Goal: Task Accomplishment & Management: Manage account settings

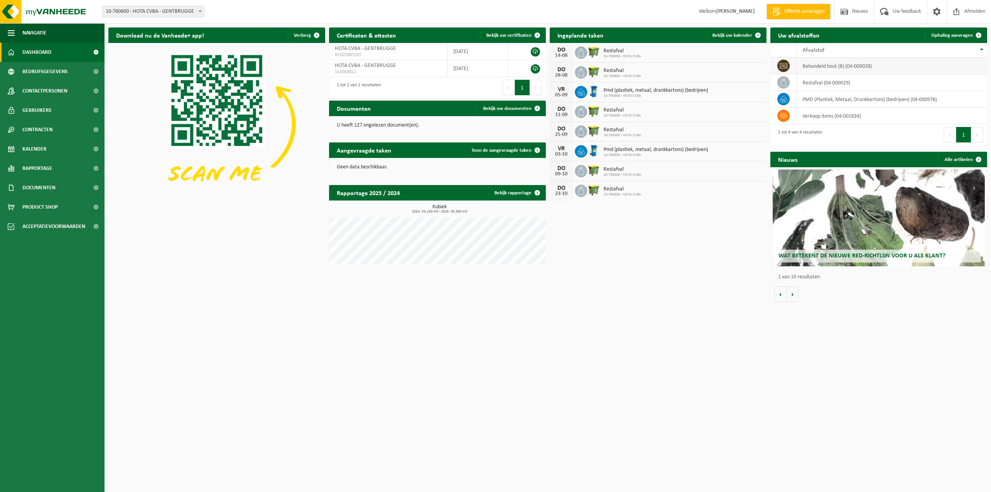
click at [871, 66] on td "behandeld hout (B) (04-000028)" at bounding box center [892, 66] width 190 height 17
click at [876, 67] on td "behandeld hout (B) (04-000028)" at bounding box center [892, 66] width 190 height 17
click at [964, 36] on span "Ophaling aanvragen" at bounding box center [951, 35] width 41 height 5
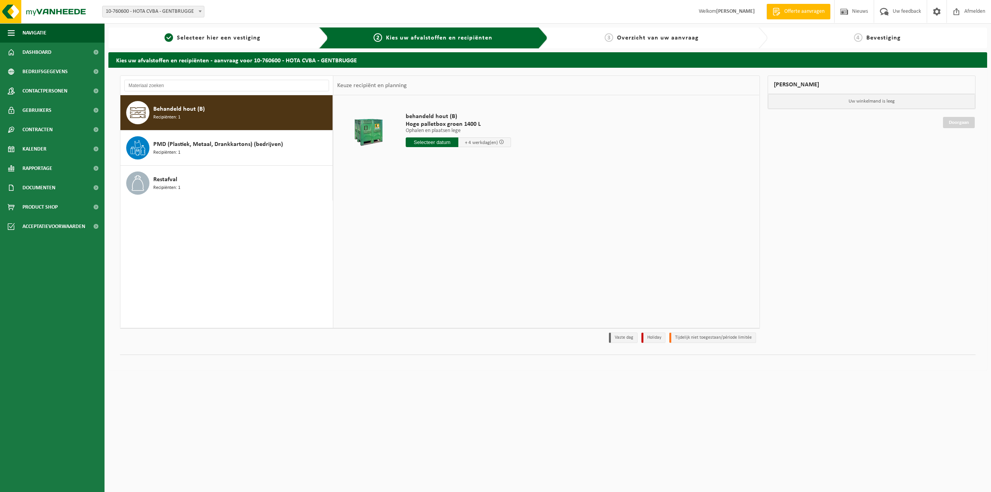
click at [289, 120] on div "Behandeld hout (B) Recipiënten: 1" at bounding box center [241, 112] width 177 height 23
click at [500, 140] on span at bounding box center [501, 141] width 5 height 5
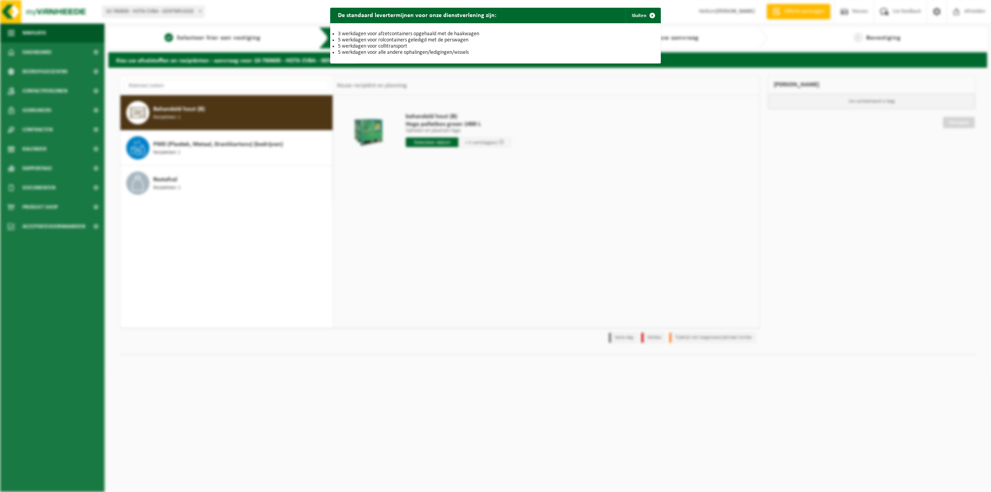
click at [500, 144] on div "De standaard levertermijnen voor onze dienstverlening zijn: Sluiten 3 werkdagen…" at bounding box center [495, 246] width 991 height 492
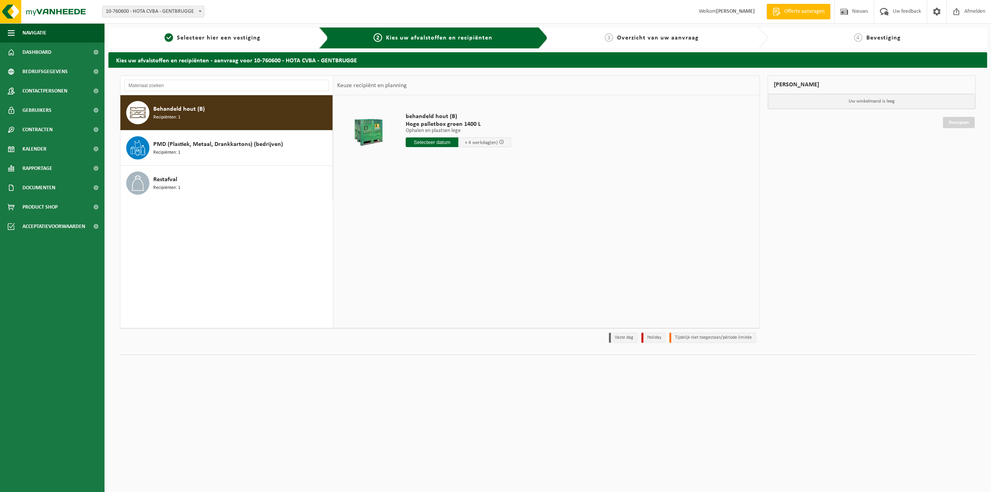
click at [500, 144] on span at bounding box center [501, 141] width 5 height 5
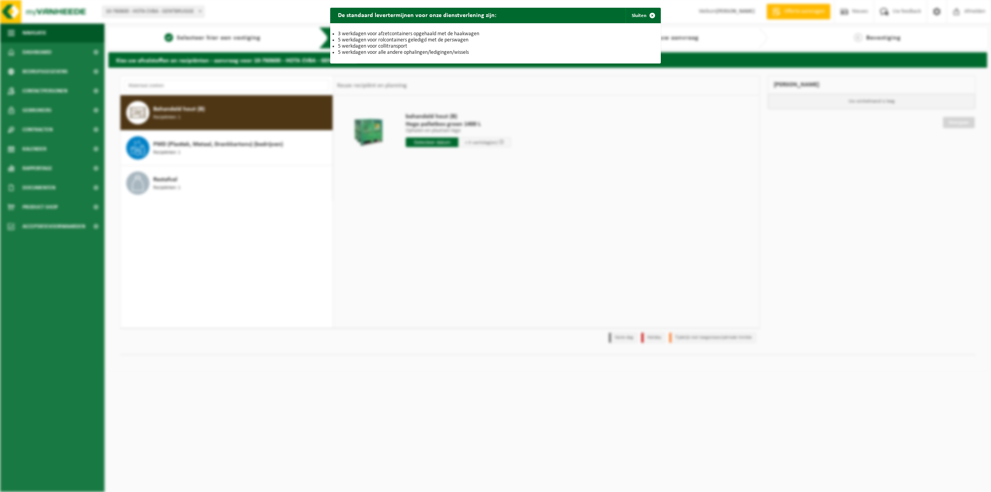
click at [409, 46] on li "5 werkdagen voor collitransport" at bounding box center [495, 46] width 315 height 6
click at [417, 57] on div "3 werkdagen voor afzetcontainers opgehaald met de haakwagen 5 werkdagen voor ro…" at bounding box center [495, 43] width 330 height 40
click at [418, 55] on li "5 werkdagen voor alle andere ophalingen/ledigingen/wissels" at bounding box center [495, 53] width 315 height 6
click at [408, 60] on div "3 werkdagen voor afzetcontainers opgehaald met de haakwagen 5 werkdagen voor ro…" at bounding box center [495, 43] width 330 height 40
click at [648, 17] on span "button" at bounding box center [652, 15] width 15 height 15
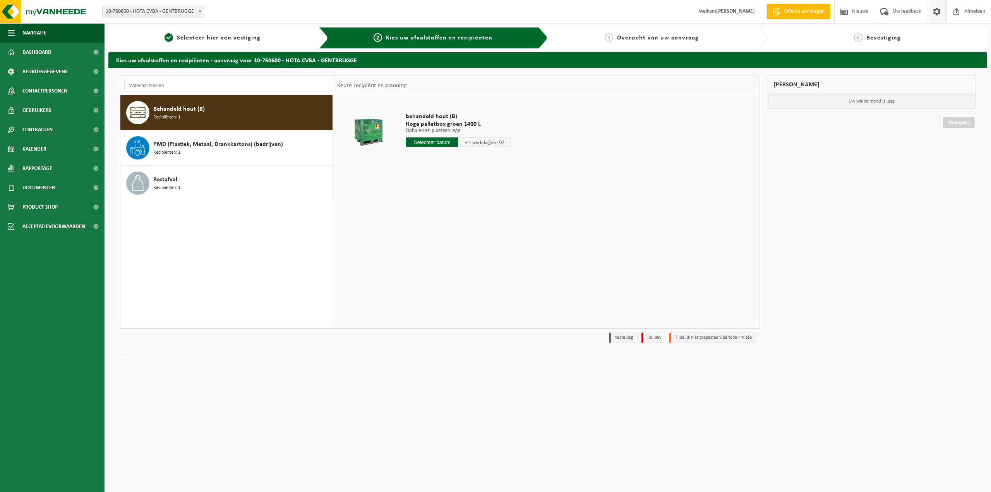
click at [930, 17] on link at bounding box center [937, 11] width 20 height 23
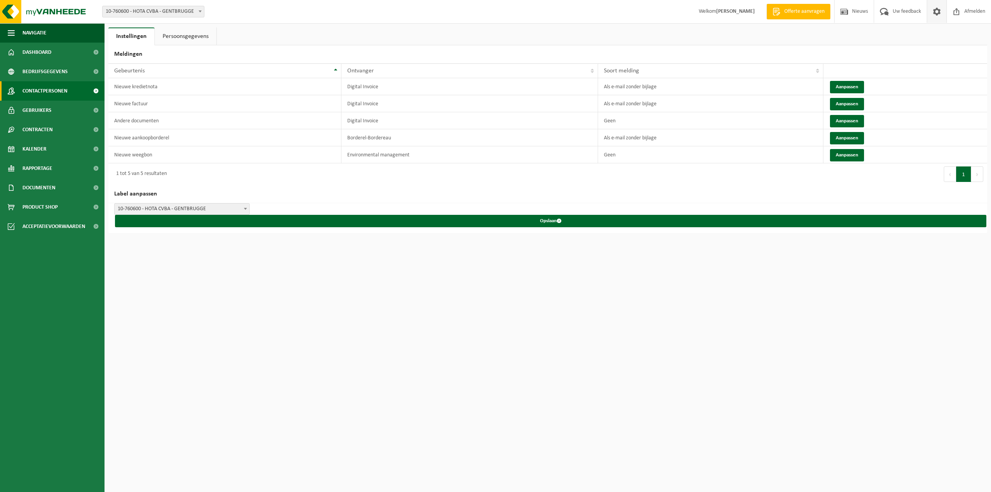
click at [50, 95] on span "Contactpersonen" at bounding box center [44, 90] width 45 height 19
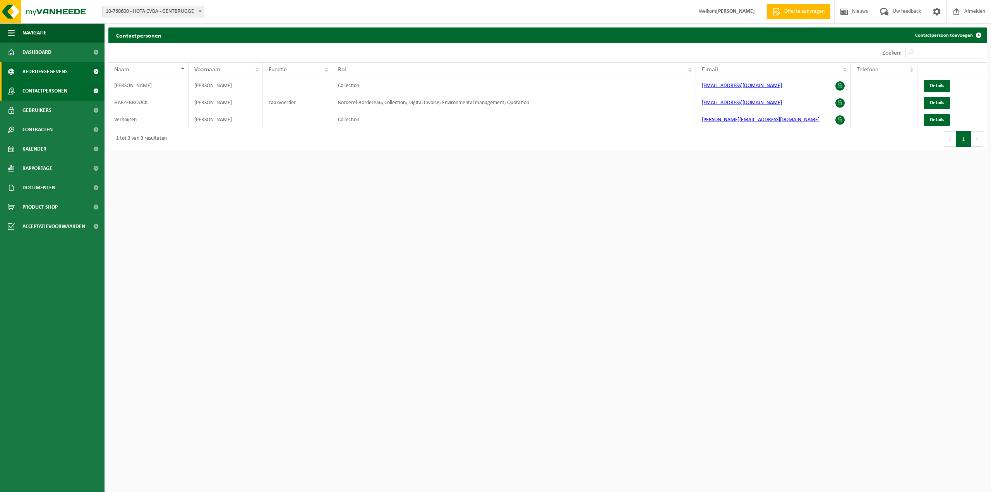
click at [67, 76] on span "Bedrijfsgegevens" at bounding box center [44, 71] width 45 height 19
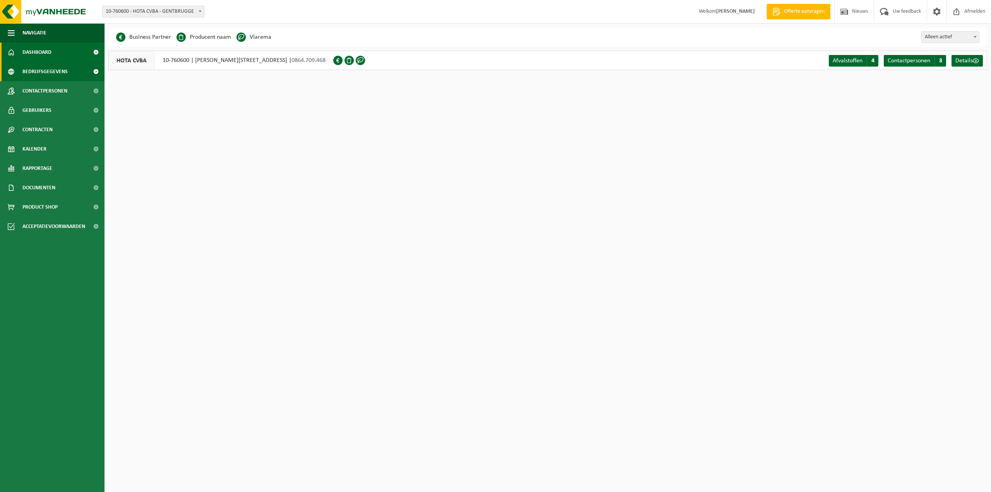
click at [68, 56] on link "Dashboard" at bounding box center [52, 52] width 105 height 19
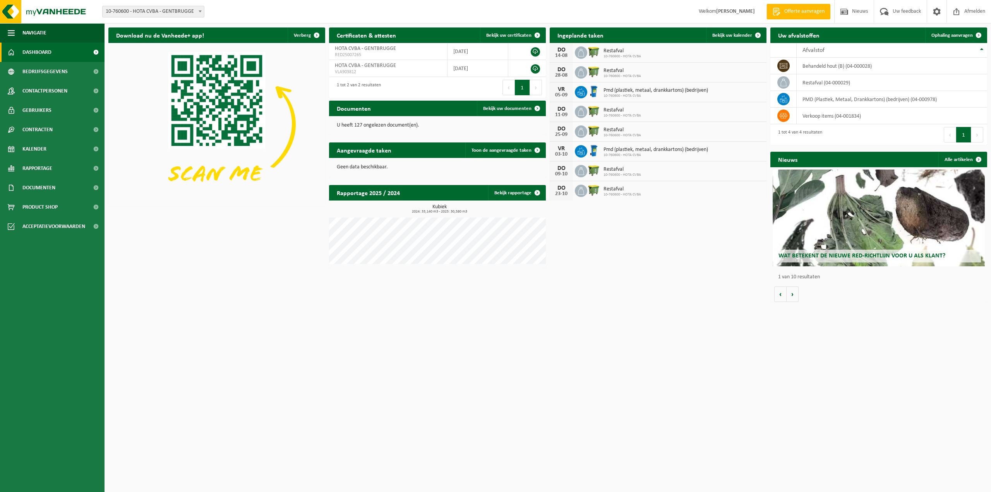
click at [422, 153] on div "Aangevraagde taken Toon de aangevraagde taken" at bounding box center [437, 149] width 217 height 15
click at [413, 191] on div "Rapportage 2025 / 2024 Bekijk rapportage" at bounding box center [437, 192] width 217 height 15
click at [955, 69] on td "behandeld hout (B) (04-000028)" at bounding box center [892, 66] width 190 height 17
click at [982, 51] on th "Afvalstof" at bounding box center [892, 50] width 190 height 15
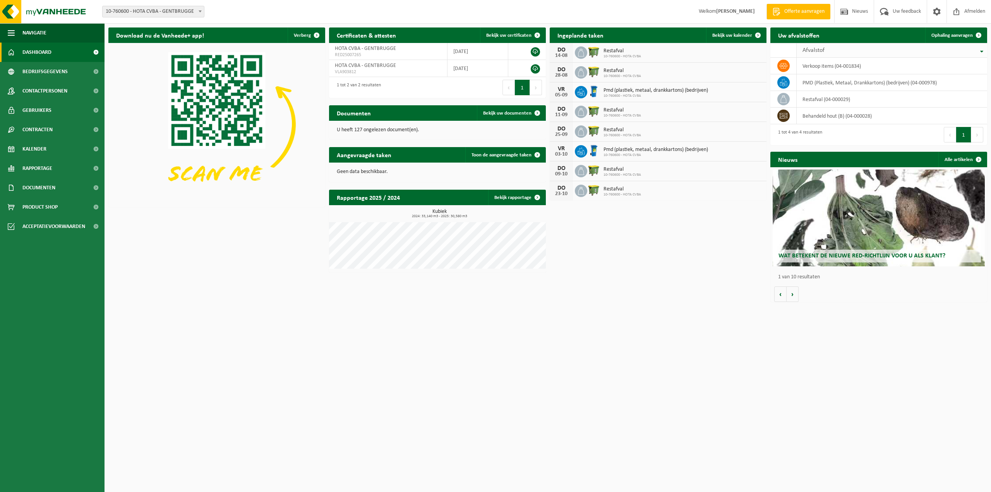
click at [982, 51] on th "Afvalstof" at bounding box center [892, 50] width 190 height 15
click at [741, 37] on span "Bekijk uw kalender" at bounding box center [732, 35] width 40 height 5
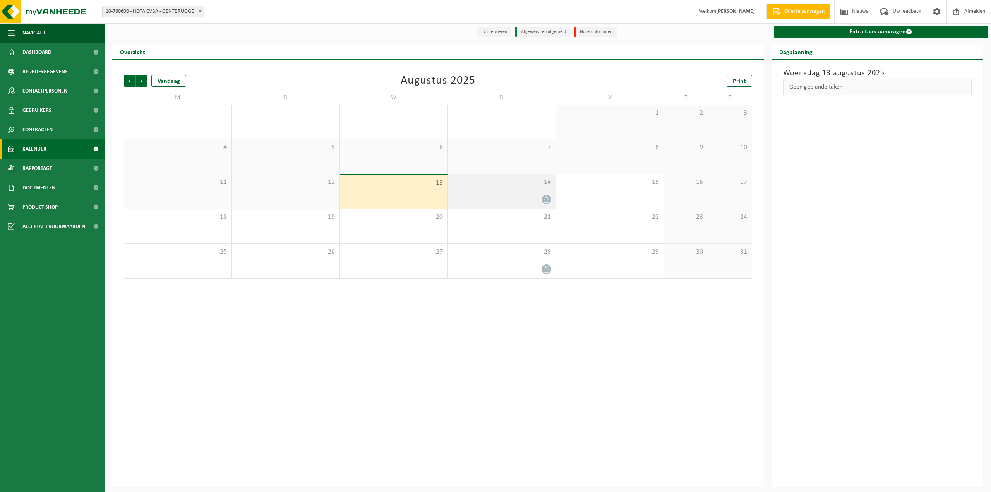
click at [545, 199] on icon at bounding box center [546, 199] width 7 height 7
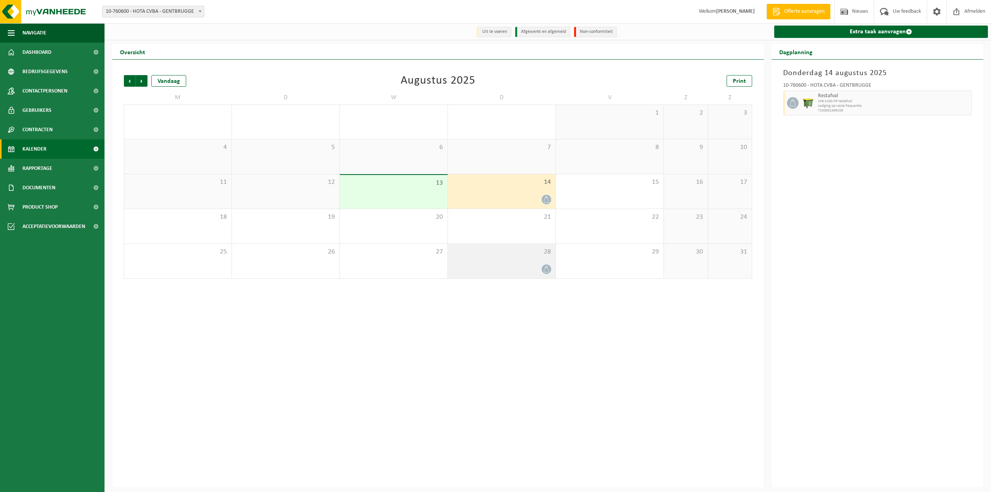
click at [548, 269] on icon at bounding box center [546, 269] width 7 height 7
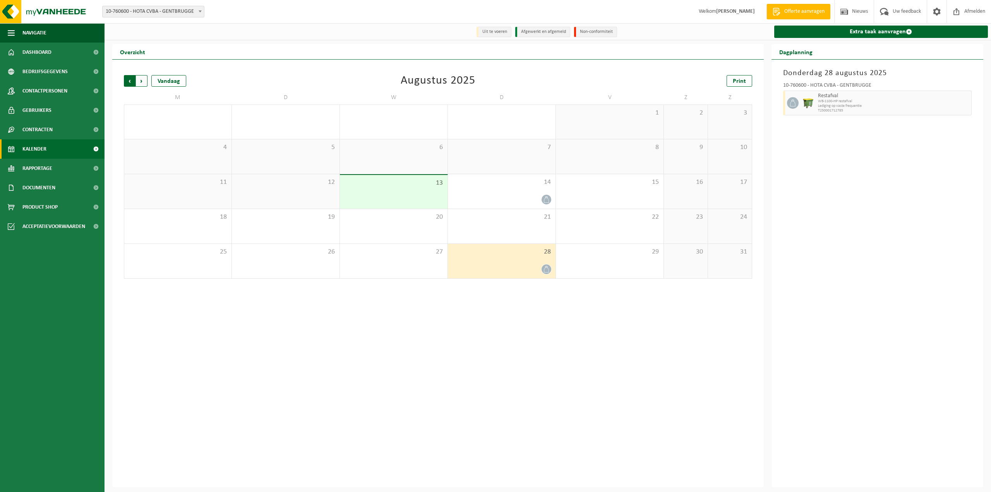
click at [144, 83] on span "Volgende" at bounding box center [142, 81] width 12 height 12
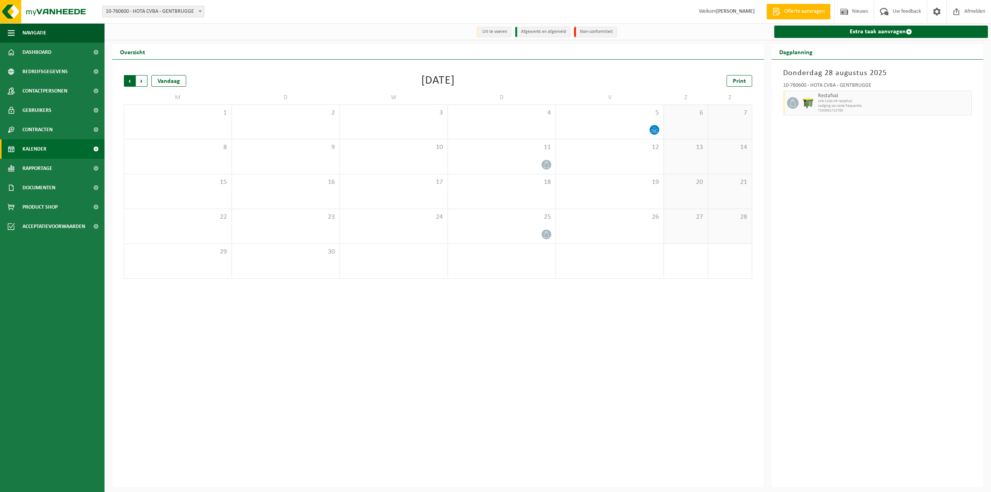
click at [141, 85] on span "Volgende" at bounding box center [142, 81] width 12 height 12
click at [130, 79] on span "Vorige" at bounding box center [130, 81] width 12 height 12
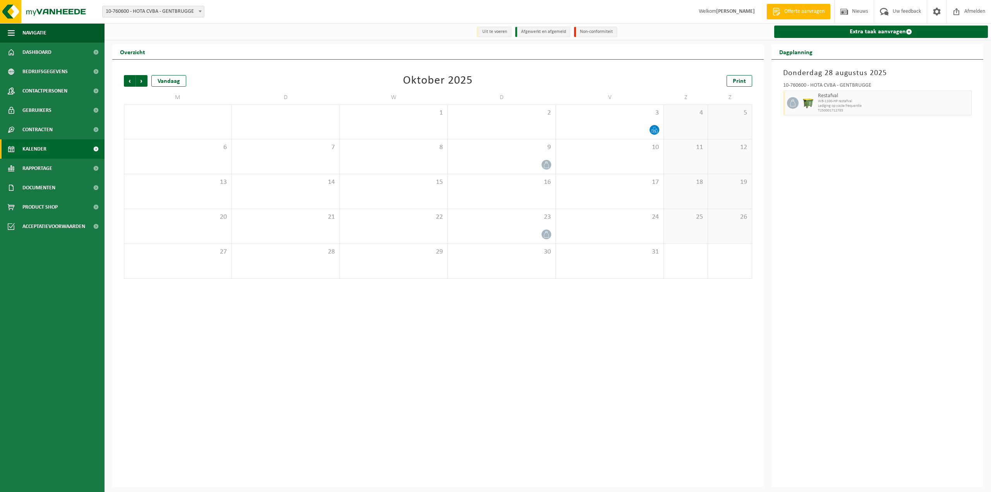
click at [130, 79] on span "Vorige" at bounding box center [130, 81] width 12 height 12
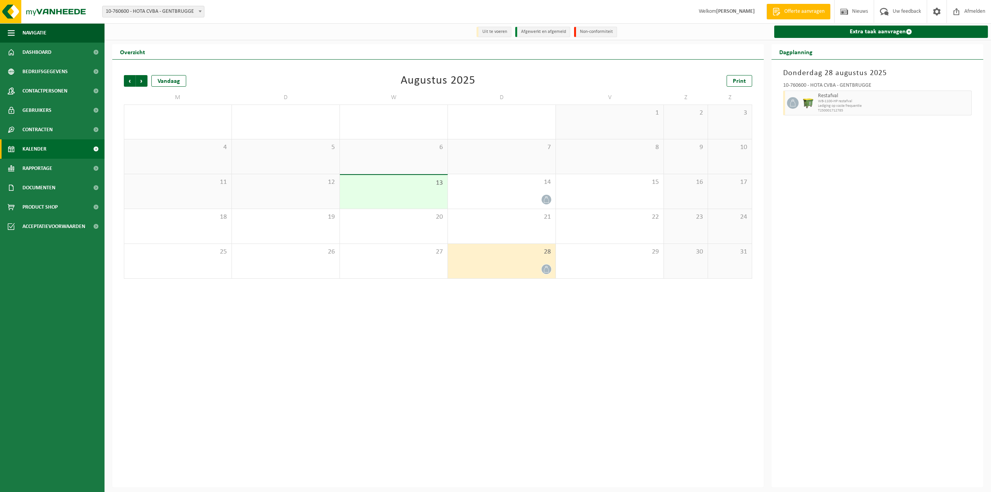
click at [819, 207] on div "Donderdag 28 augustus 2025 10-760600 - HOTA CVBA - GENTBRUGGE Restafval WB-1100…" at bounding box center [878, 274] width 212 height 428
click at [34, 58] on span "Dashboard" at bounding box center [36, 52] width 29 height 19
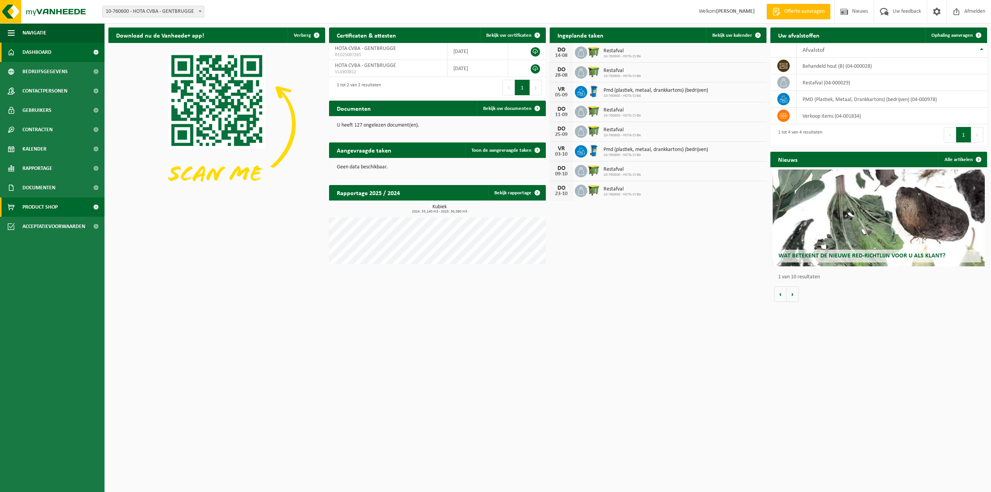
click at [29, 210] on span "Product Shop" at bounding box center [39, 206] width 35 height 19
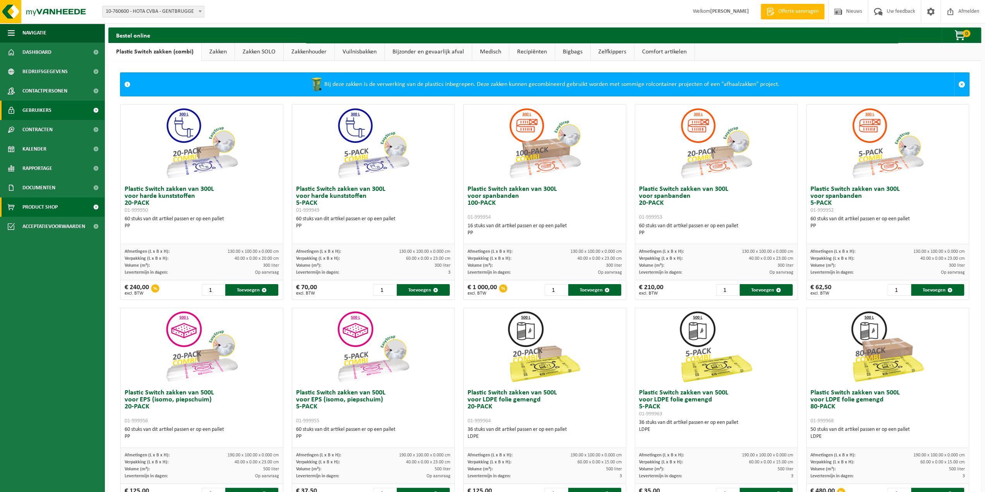
click at [42, 113] on span "Gebruikers" at bounding box center [36, 110] width 29 height 19
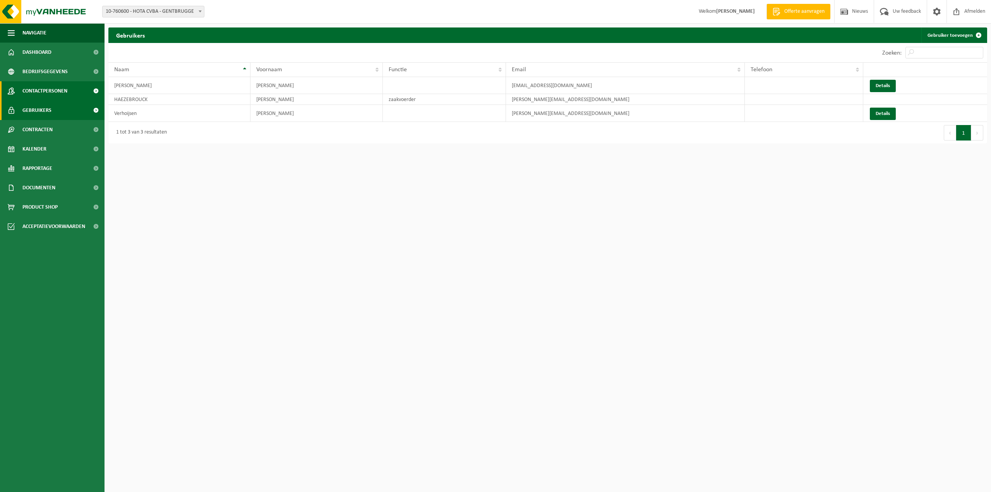
click at [39, 94] on span "Contactpersonen" at bounding box center [44, 90] width 45 height 19
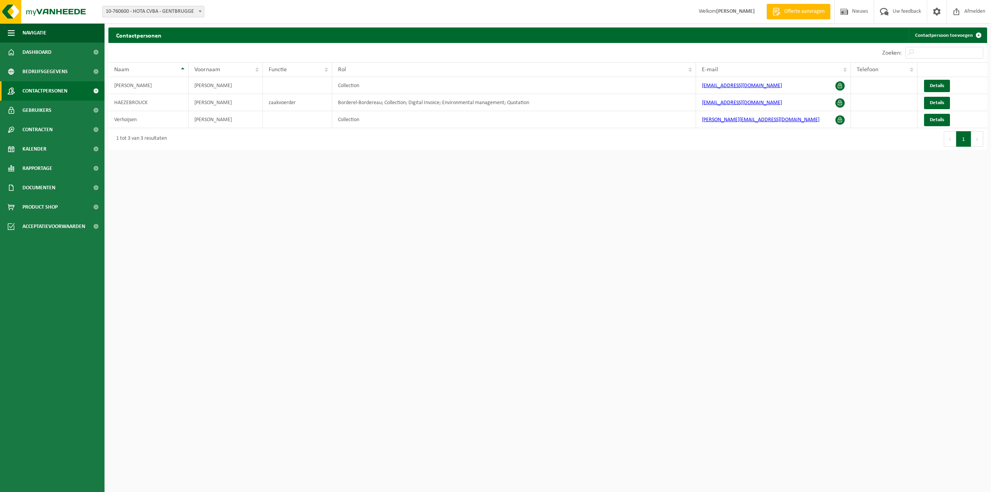
click at [200, 11] on b at bounding box center [200, 11] width 3 height 2
